Goal: Task Accomplishment & Management: Complete application form

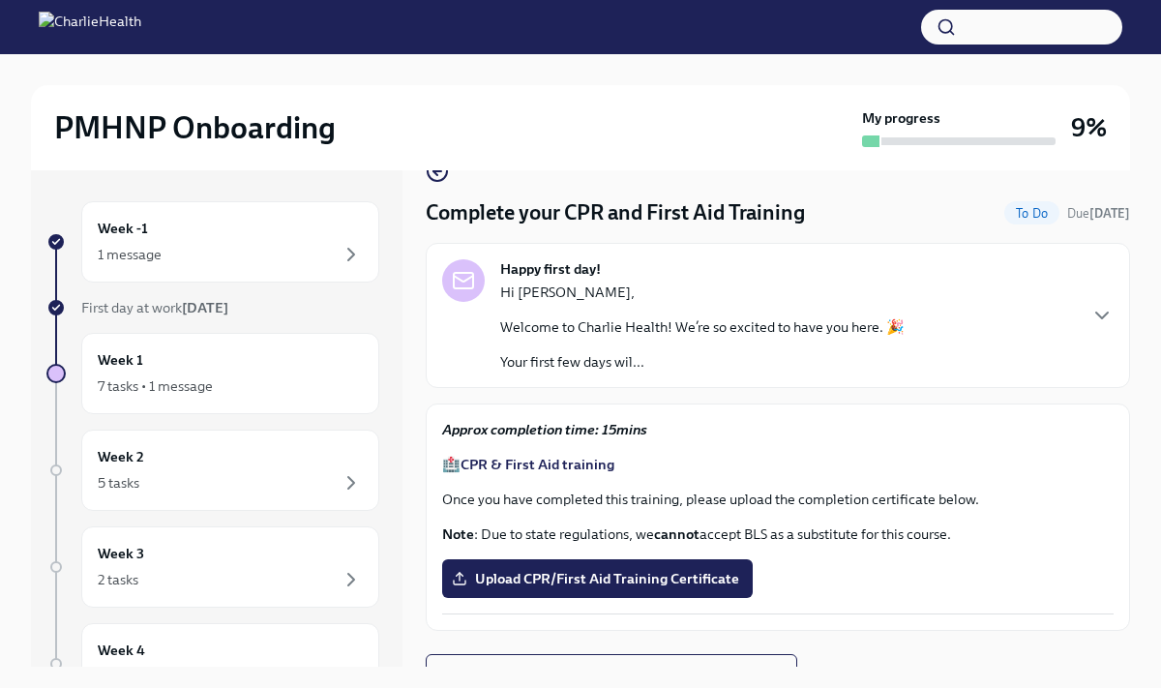
scroll to position [68, 0]
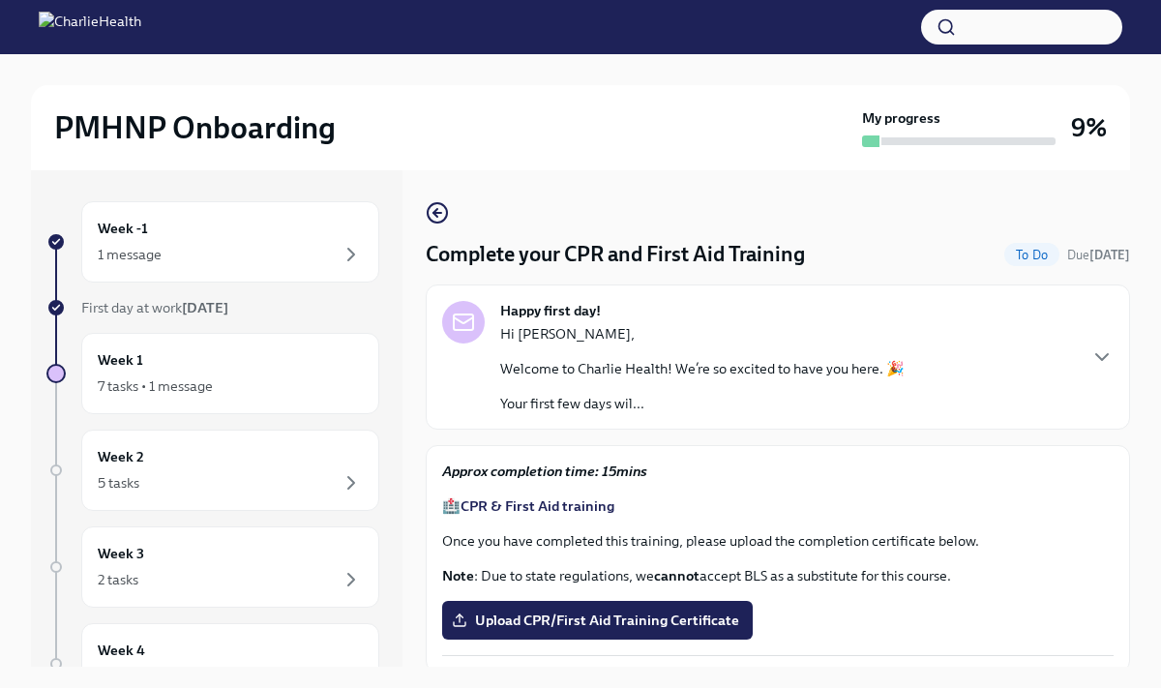
scroll to position [68, 0]
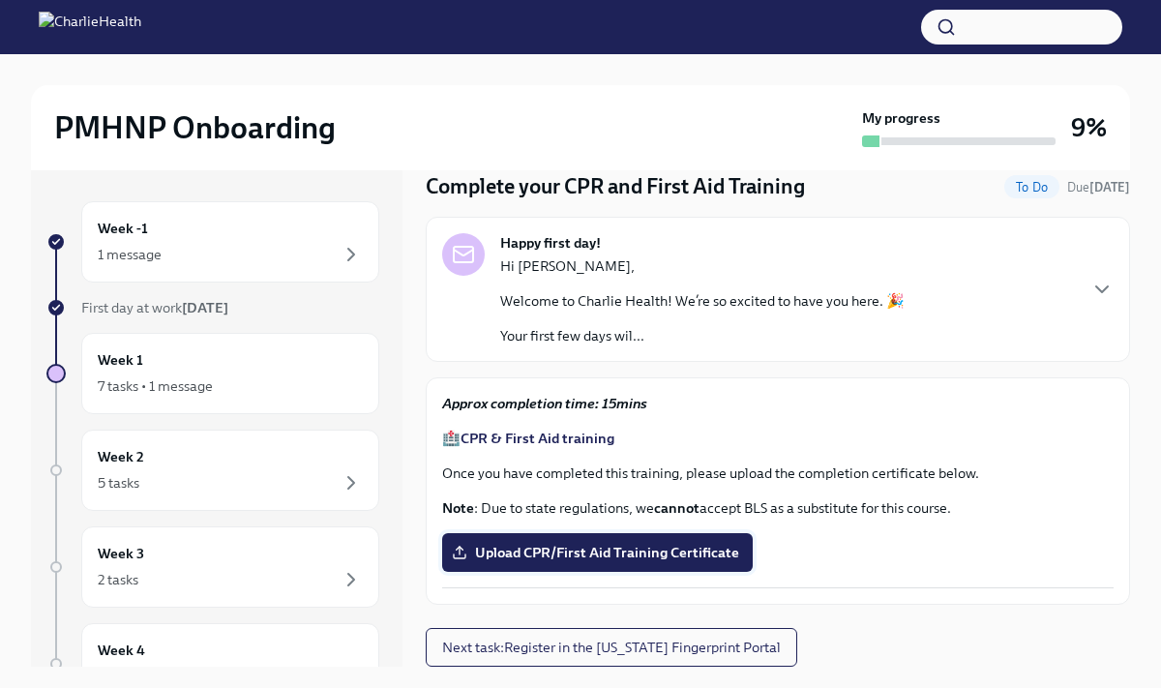
click at [650, 551] on span "Upload CPR/First Aid Training Certificate" at bounding box center [597, 552] width 283 height 19
click at [0, 0] on input "Upload CPR/First Aid Training Certificate" at bounding box center [0, 0] width 0 height 0
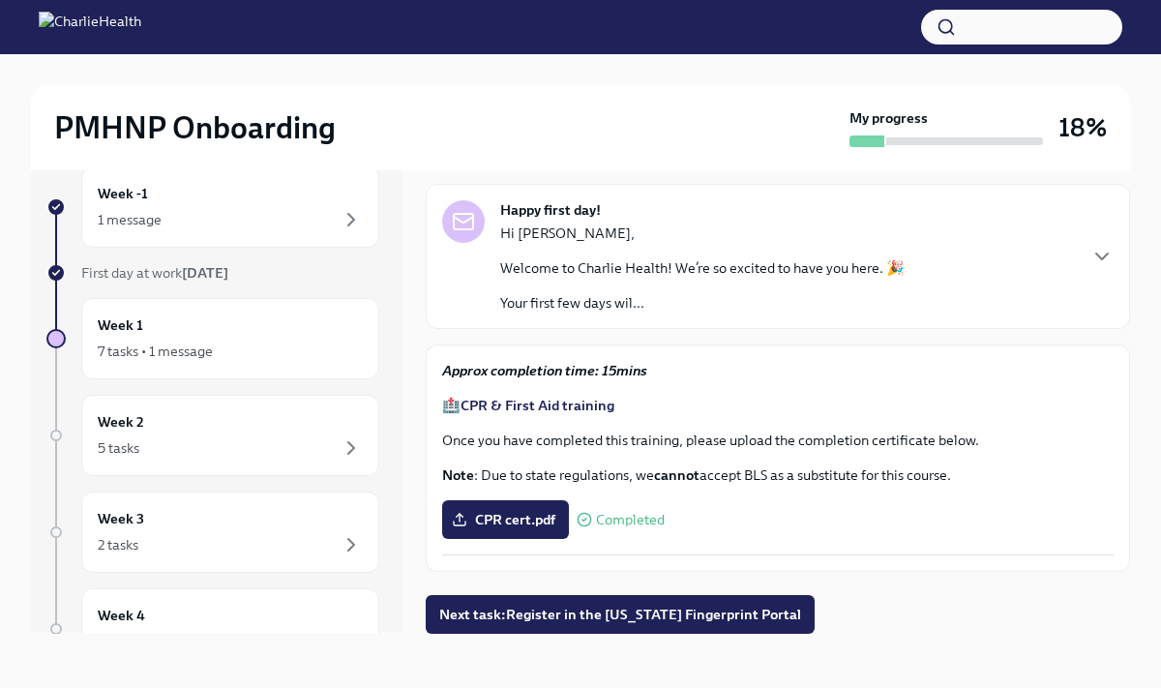
scroll to position [0, 0]
click at [215, 331] on div "Week 1 7 tasks • 1 message" at bounding box center [230, 340] width 265 height 48
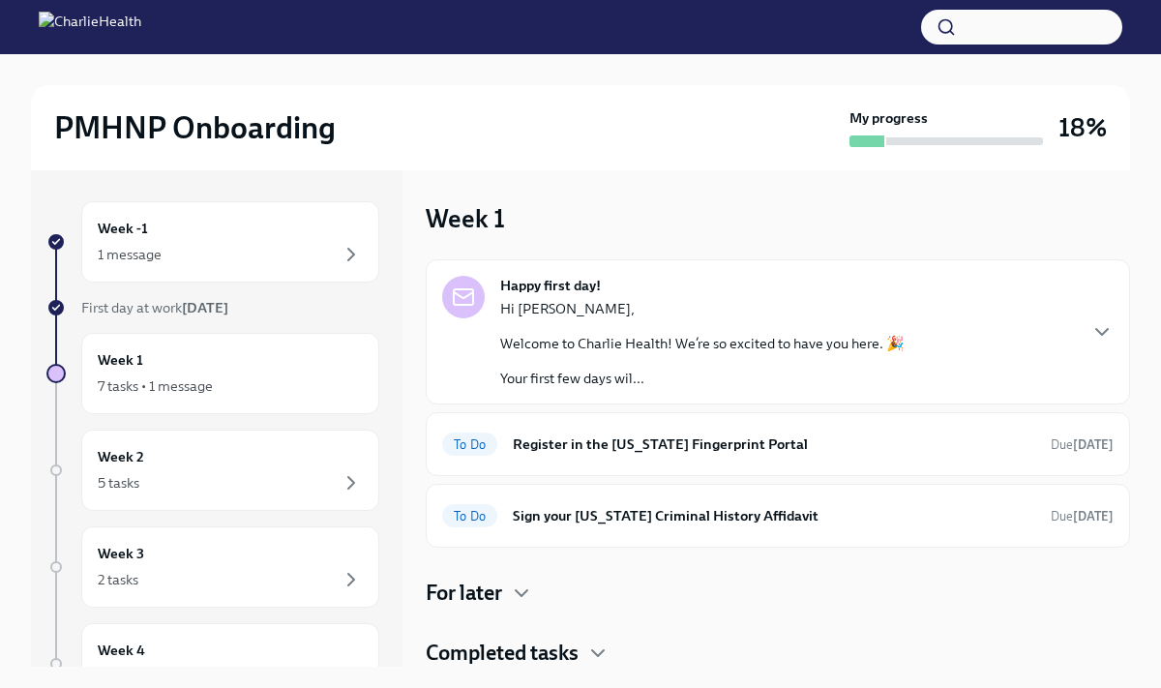
click at [483, 594] on h4 "For later" at bounding box center [464, 592] width 76 height 29
click at [253, 378] on div "7 tasks • 1 message" at bounding box center [230, 385] width 265 height 23
click at [592, 375] on p "Your first few days wil..." at bounding box center [702, 378] width 404 height 19
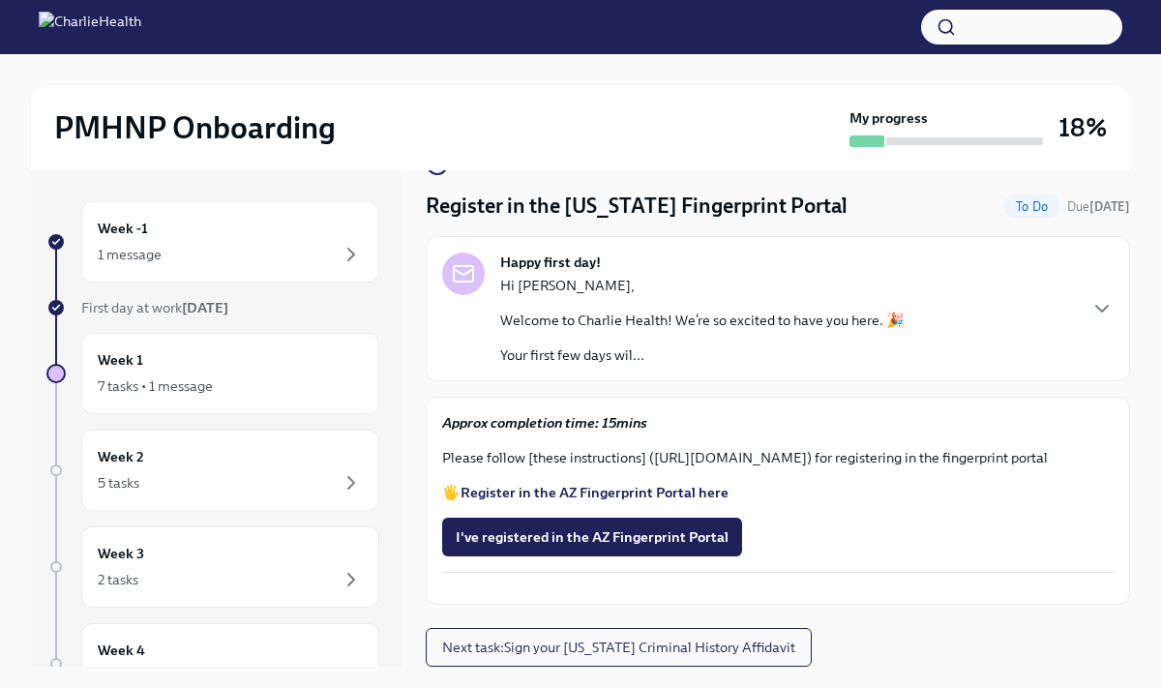
scroll to position [121, 0]
click at [865, 448] on p "Please follow [these instructions] ([URL][DOMAIN_NAME]) for registering in the …" at bounding box center [777, 457] width 671 height 19
click at [695, 484] on strong "Register in the AZ Fingerprint Portal here" at bounding box center [594, 492] width 268 height 17
